Goal: Information Seeking & Learning: Learn about a topic

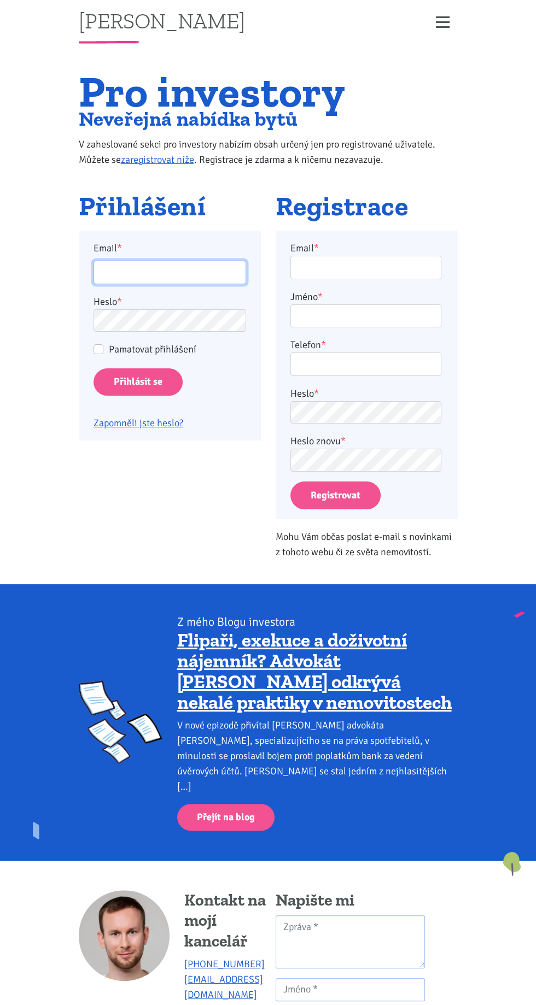
click at [120, 273] on input "Email *" at bounding box center [169, 273] width 153 height 24
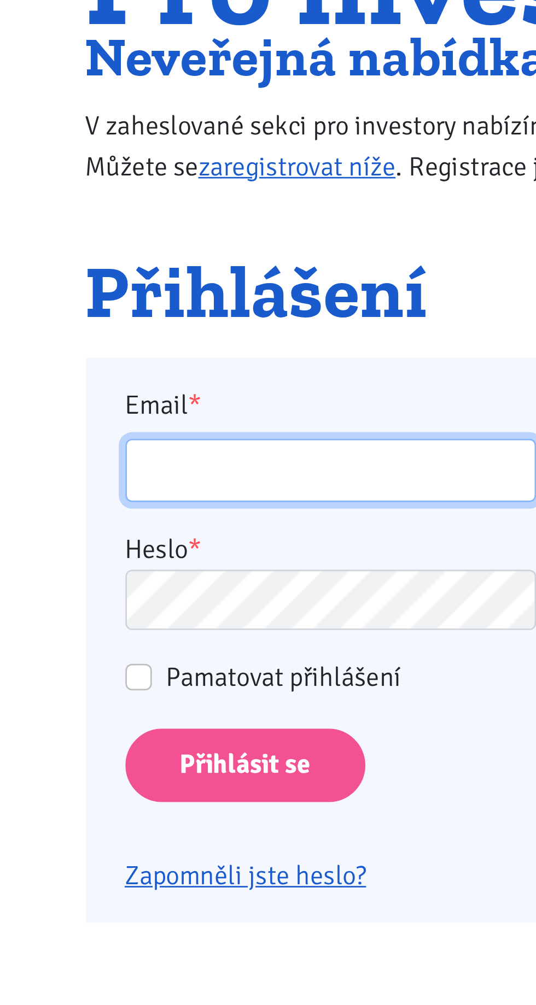
type input "kater.ticha@seznam.cz"
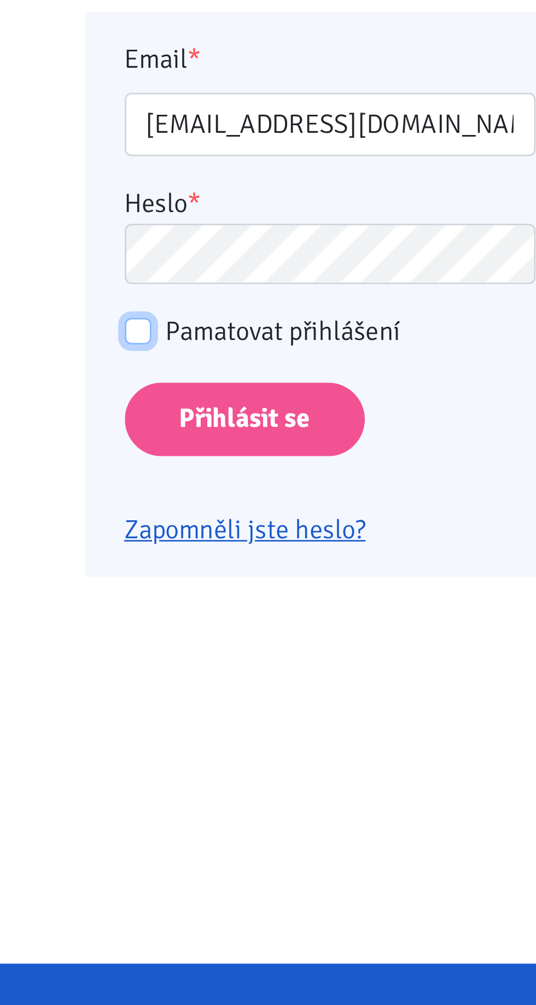
click at [95, 344] on input "Pamatovat přihlášení" at bounding box center [98, 349] width 10 height 10
checkbox input "true"
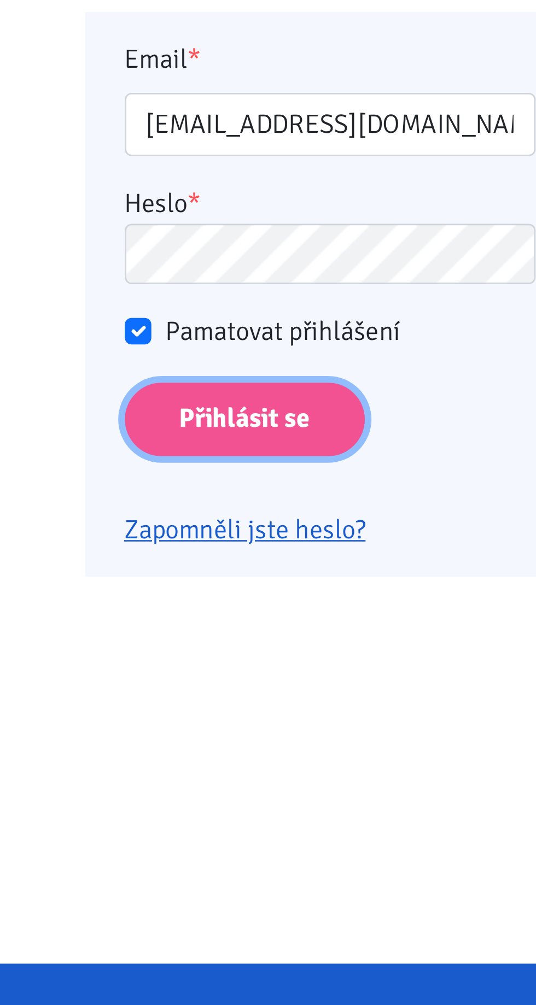
click at [124, 386] on input "Přihlásit se" at bounding box center [137, 383] width 89 height 28
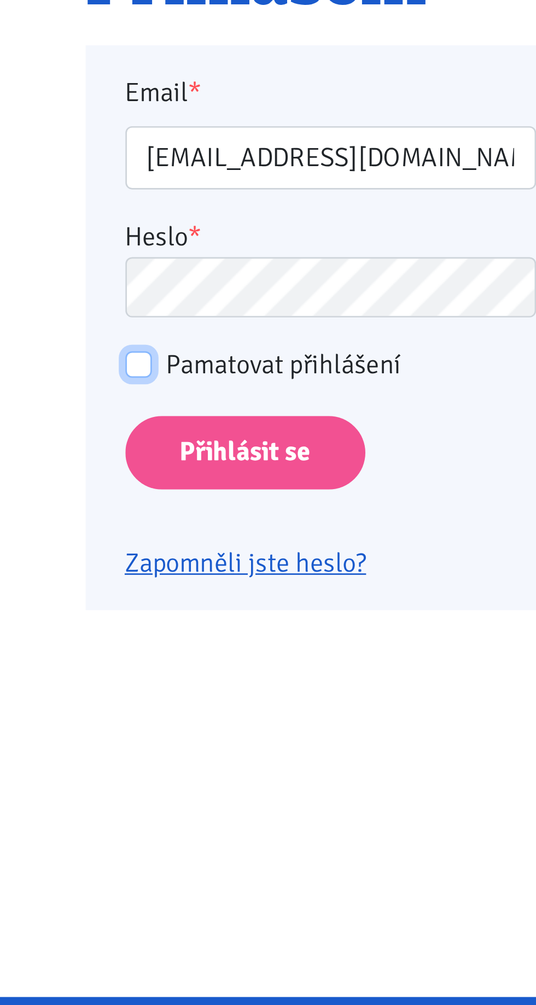
click at [102, 350] on input "Pamatovat přihlášení" at bounding box center [98, 349] width 10 height 10
checkbox input "true"
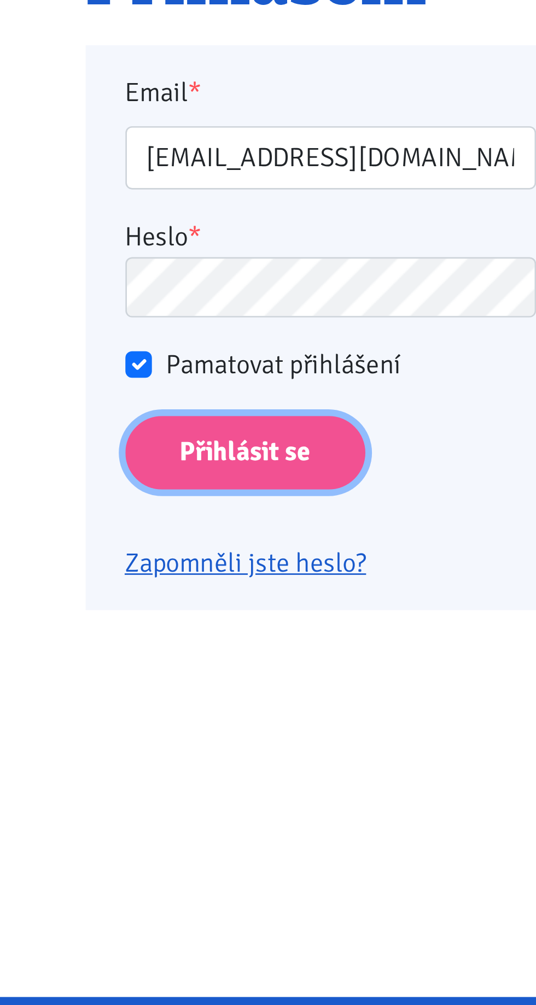
click at [121, 388] on input "Přihlásit se" at bounding box center [137, 383] width 89 height 28
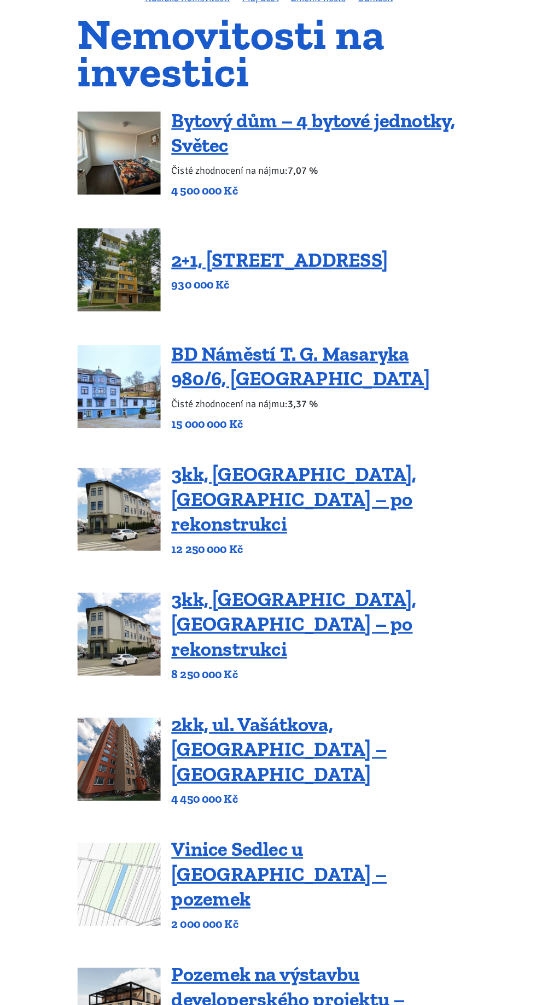
scroll to position [93, 0]
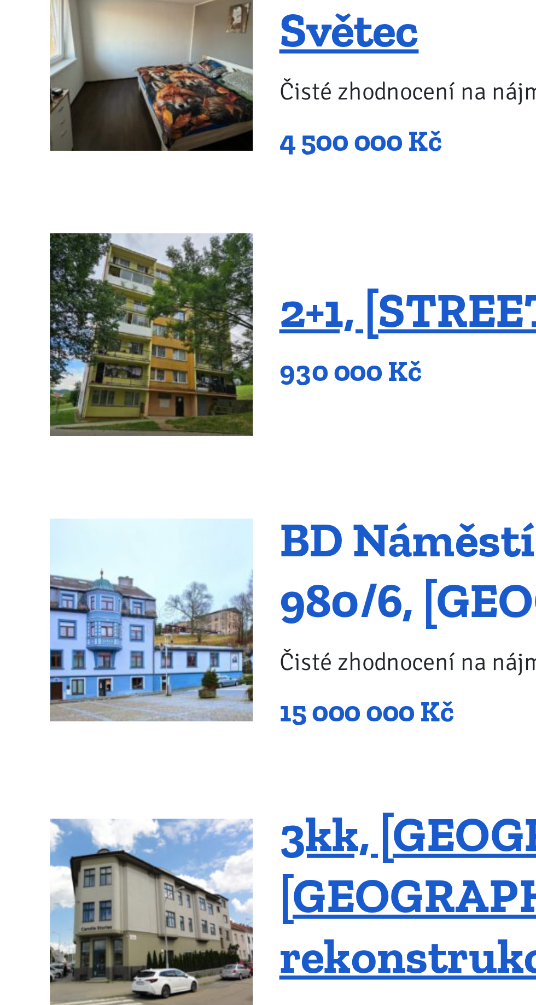
click at [228, 446] on link "BD Náměstí T. G. Masaryka 980/6, Vejprty" at bounding box center [299, 445] width 255 height 48
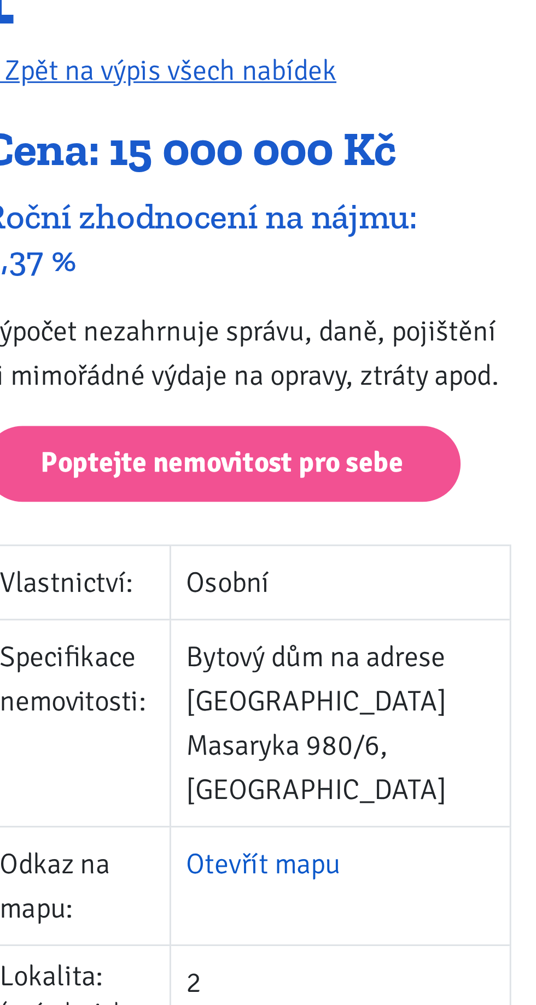
click at [190, 478] on link "Otevřít mapu" at bounding box center [175, 484] width 54 height 12
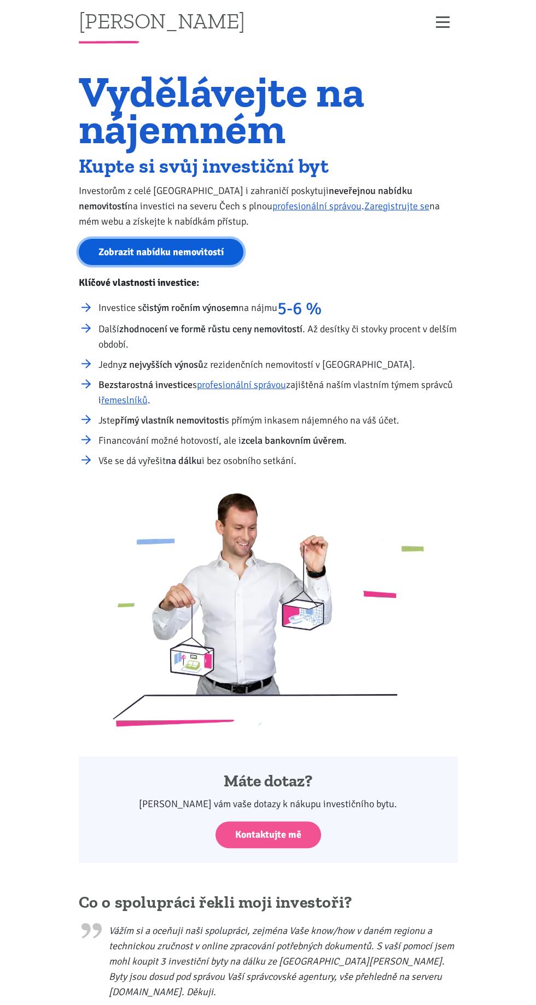
click at [171, 254] on link "Zobrazit nabídku nemovitostí" at bounding box center [161, 252] width 165 height 27
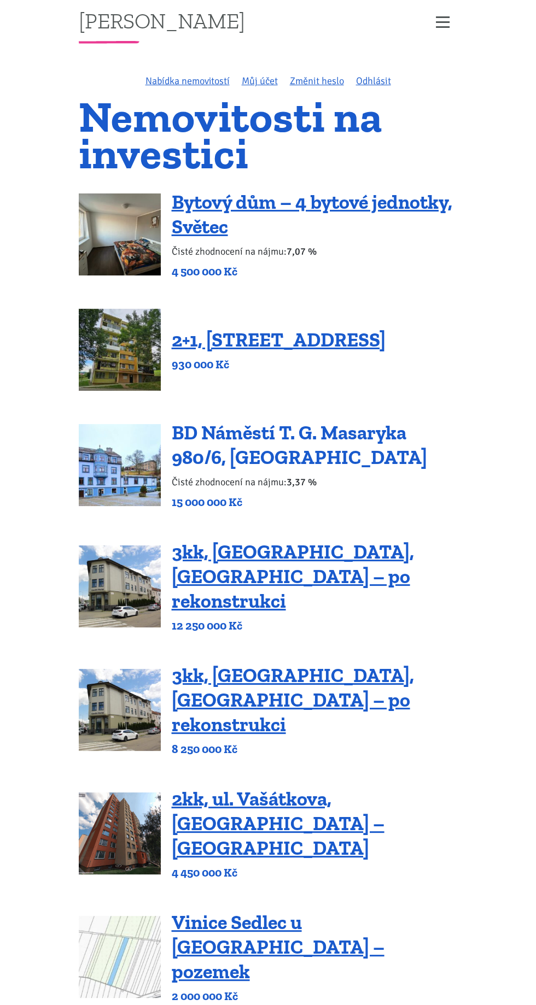
click at [223, 447] on link "BD Náměstí T. G. Masaryka 980/6, [GEOGRAPHIC_DATA]" at bounding box center [299, 445] width 255 height 48
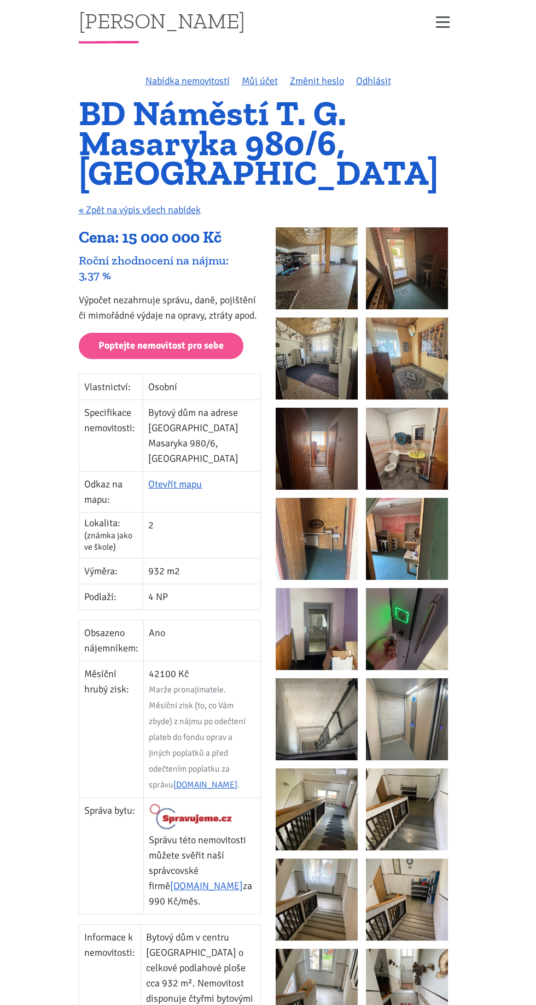
click at [313, 266] on img at bounding box center [317, 268] width 82 height 82
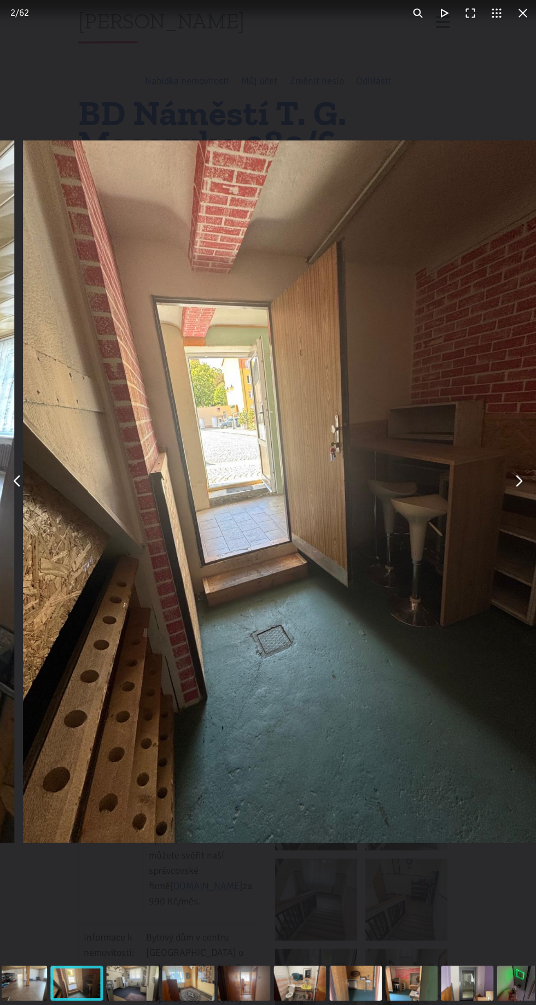
click at [488, 787] on img "You can close this modal content with the ESC key" at bounding box center [286, 492] width 527 height 703
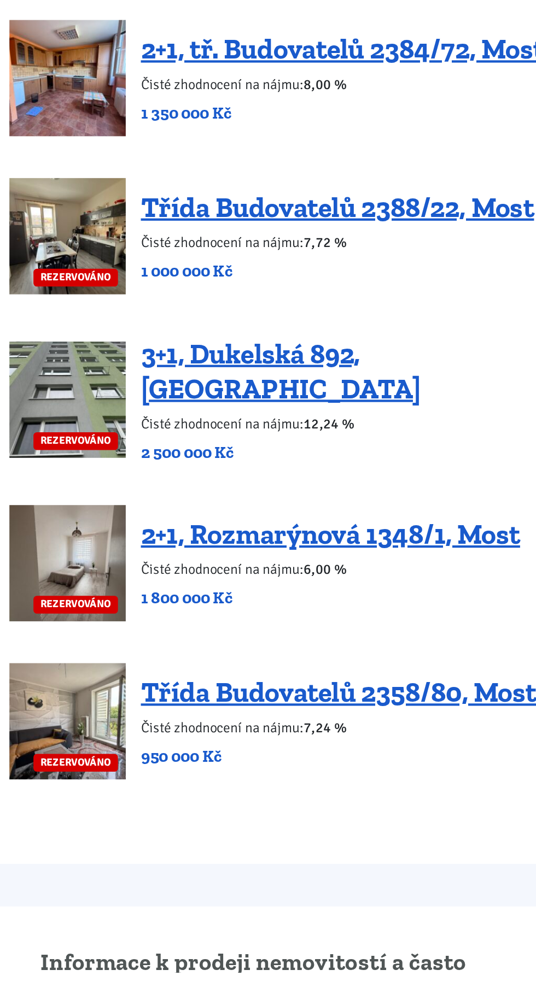
scroll to position [1996, 0]
